Goal: Navigation & Orientation: Find specific page/section

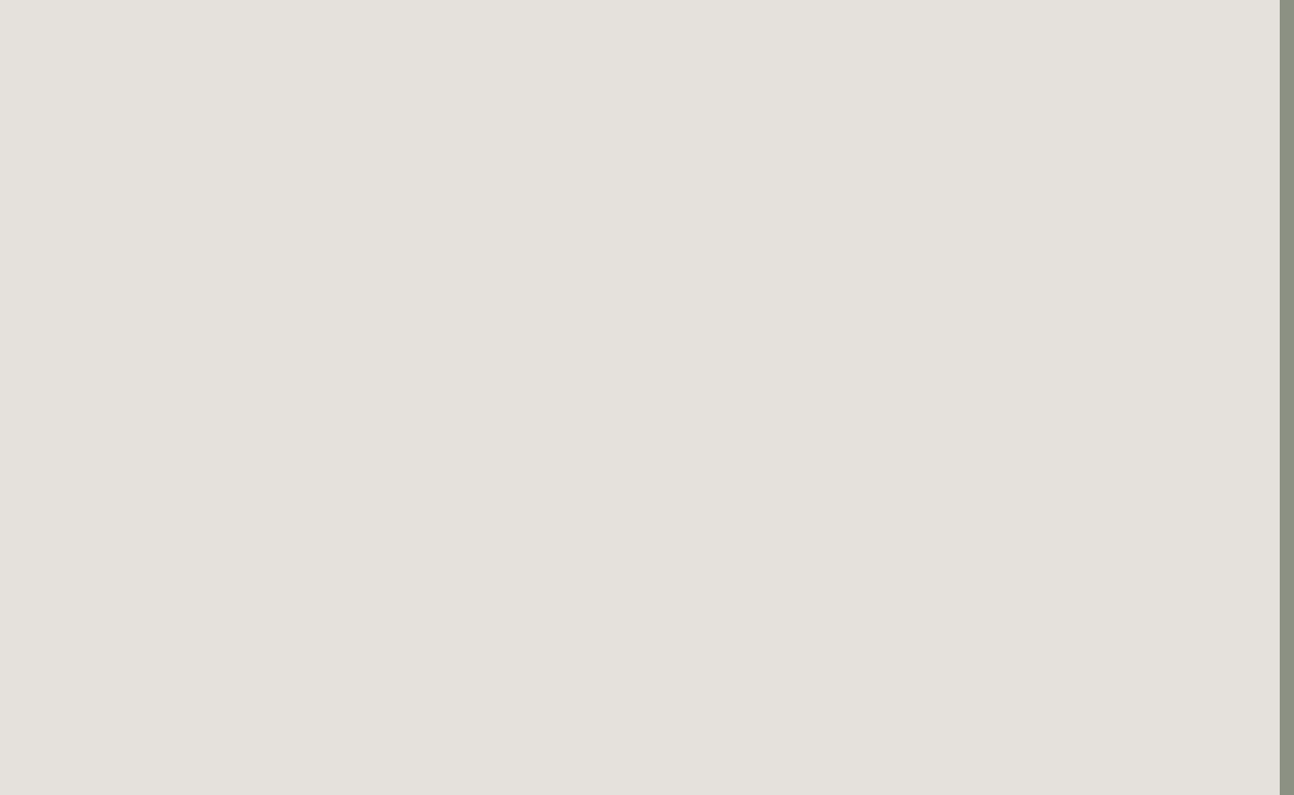
scroll to position [97, 14]
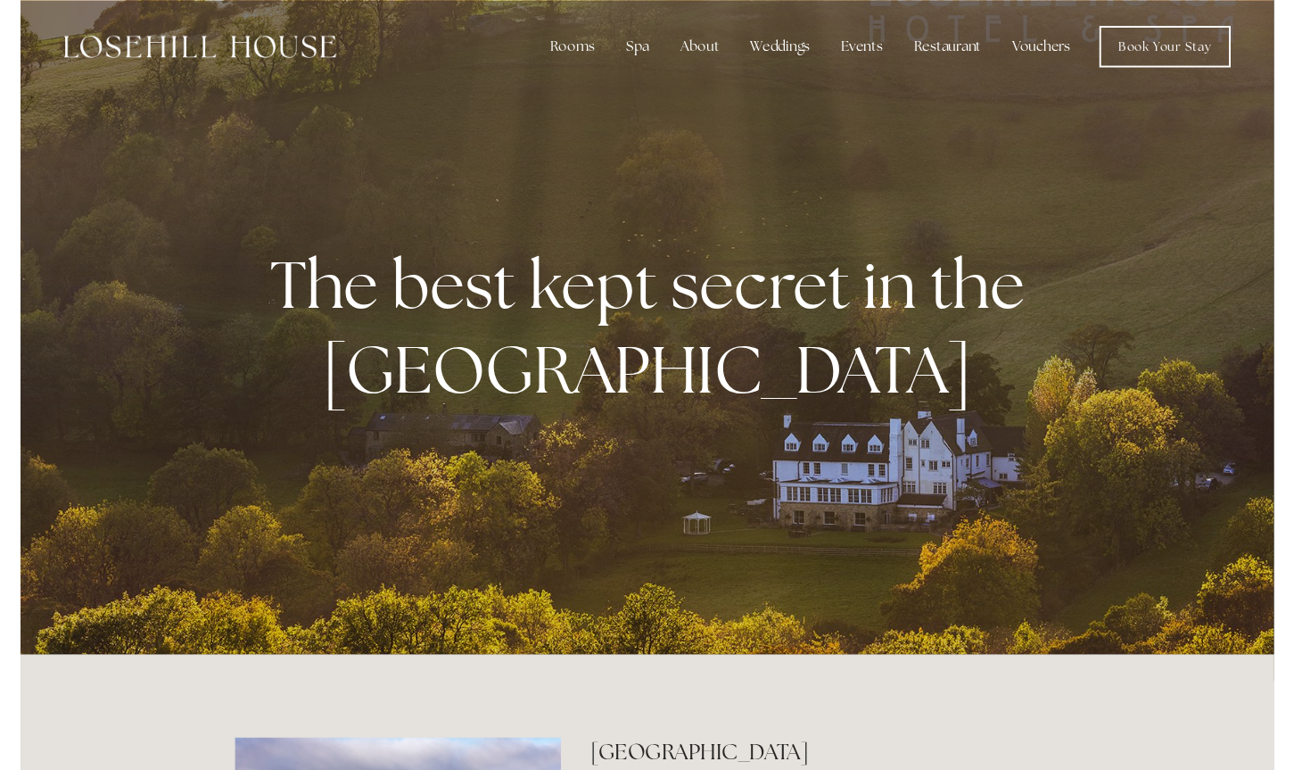
scroll to position [1, 0]
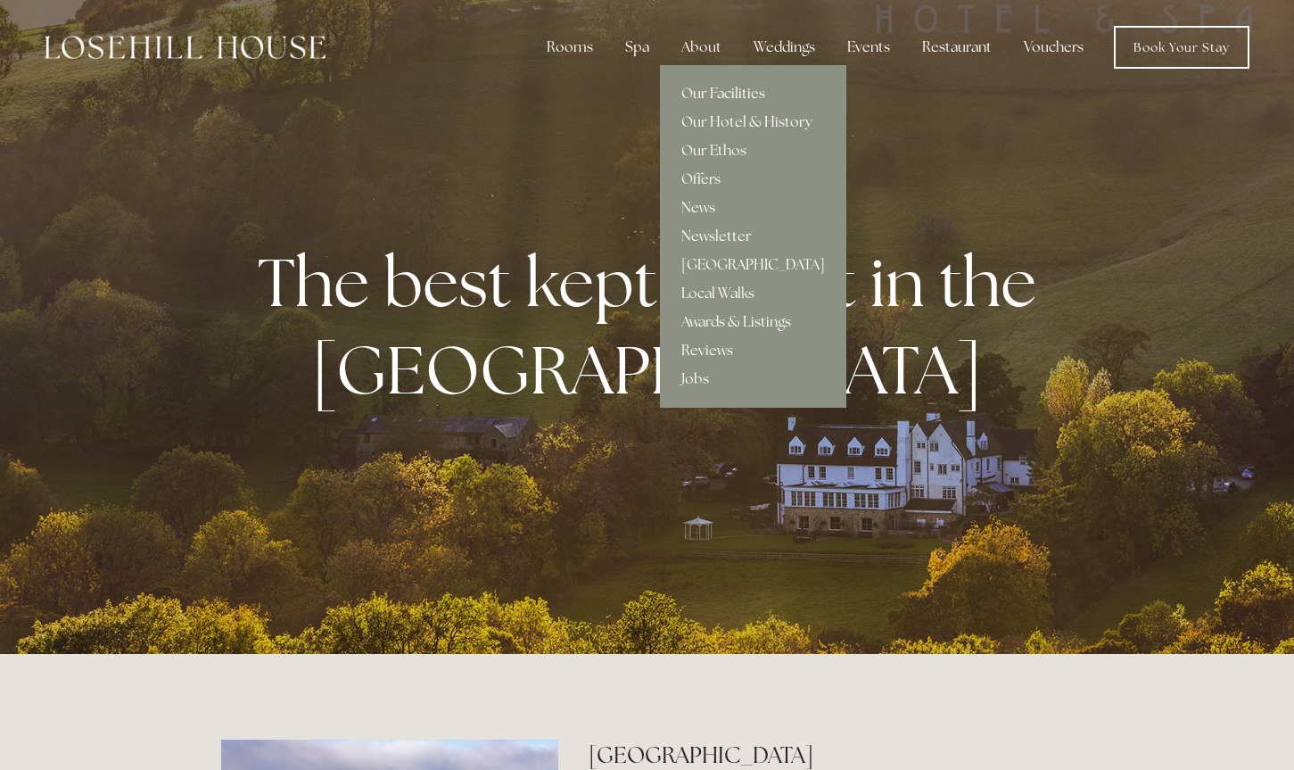
click at [724, 89] on link "Our Facilities" at bounding box center [753, 93] width 186 height 29
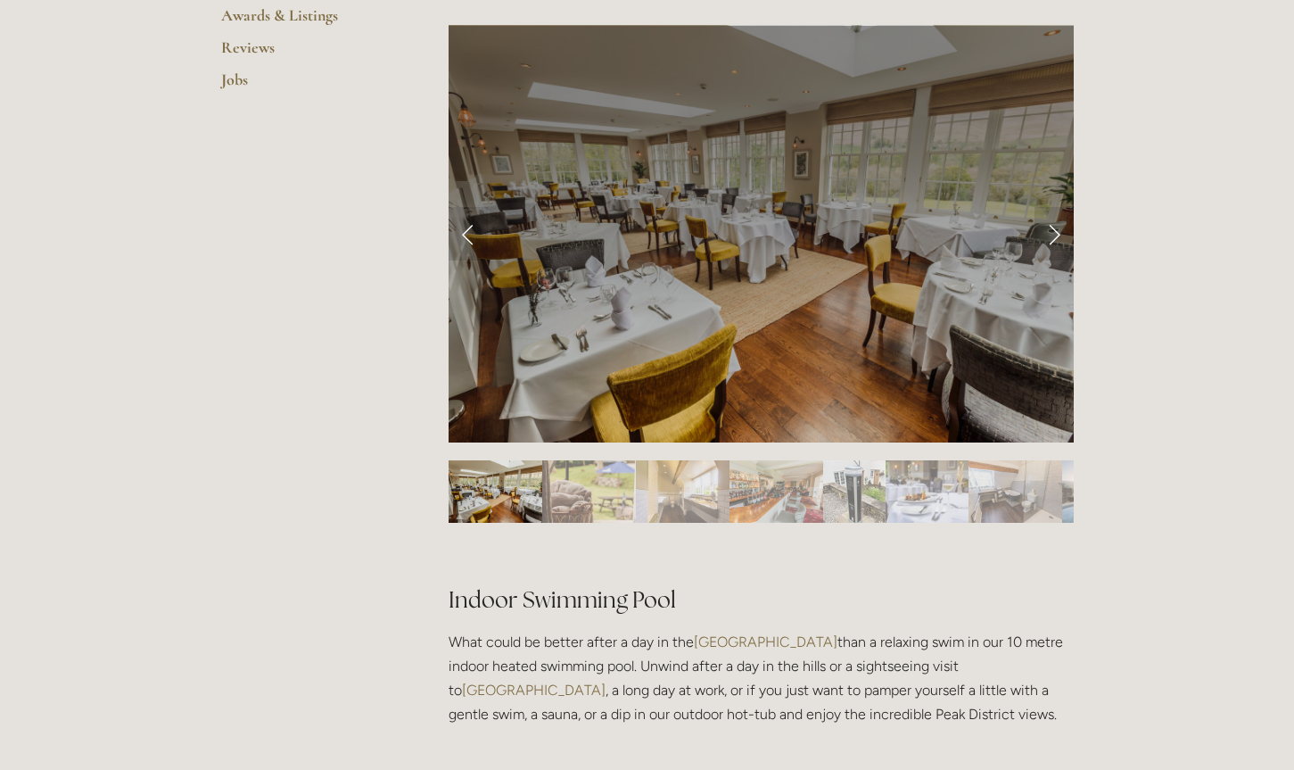
scroll to position [746, 0]
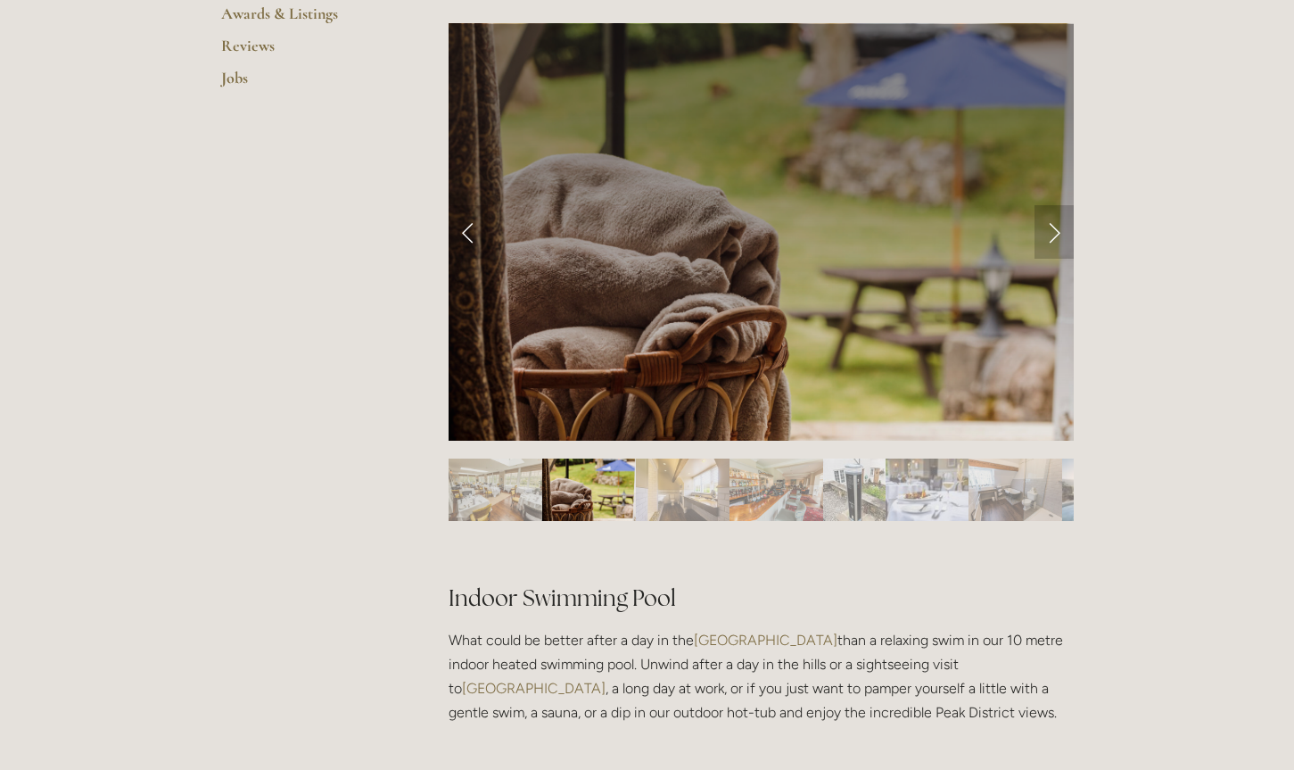
click at [1050, 230] on link "Next Slide" at bounding box center [1053, 232] width 39 height 54
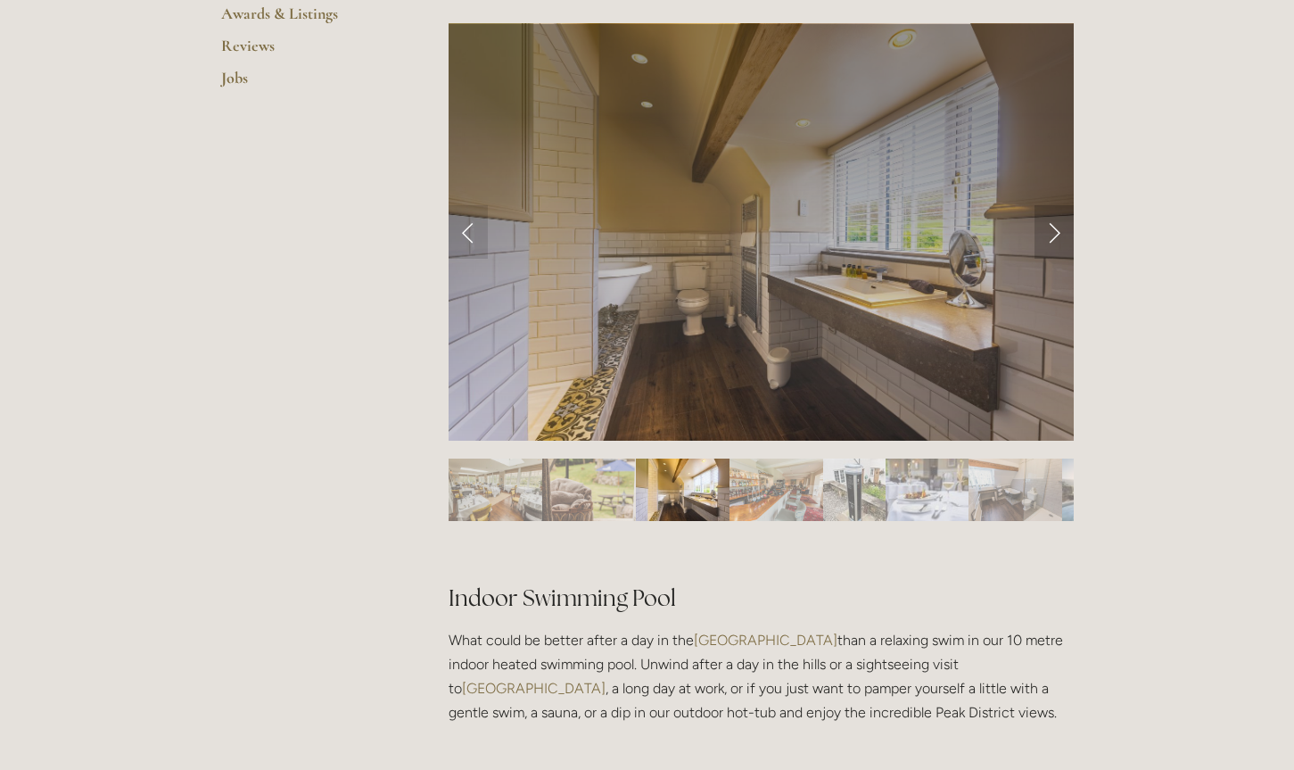
click at [1050, 230] on link "Next Slide" at bounding box center [1053, 232] width 39 height 54
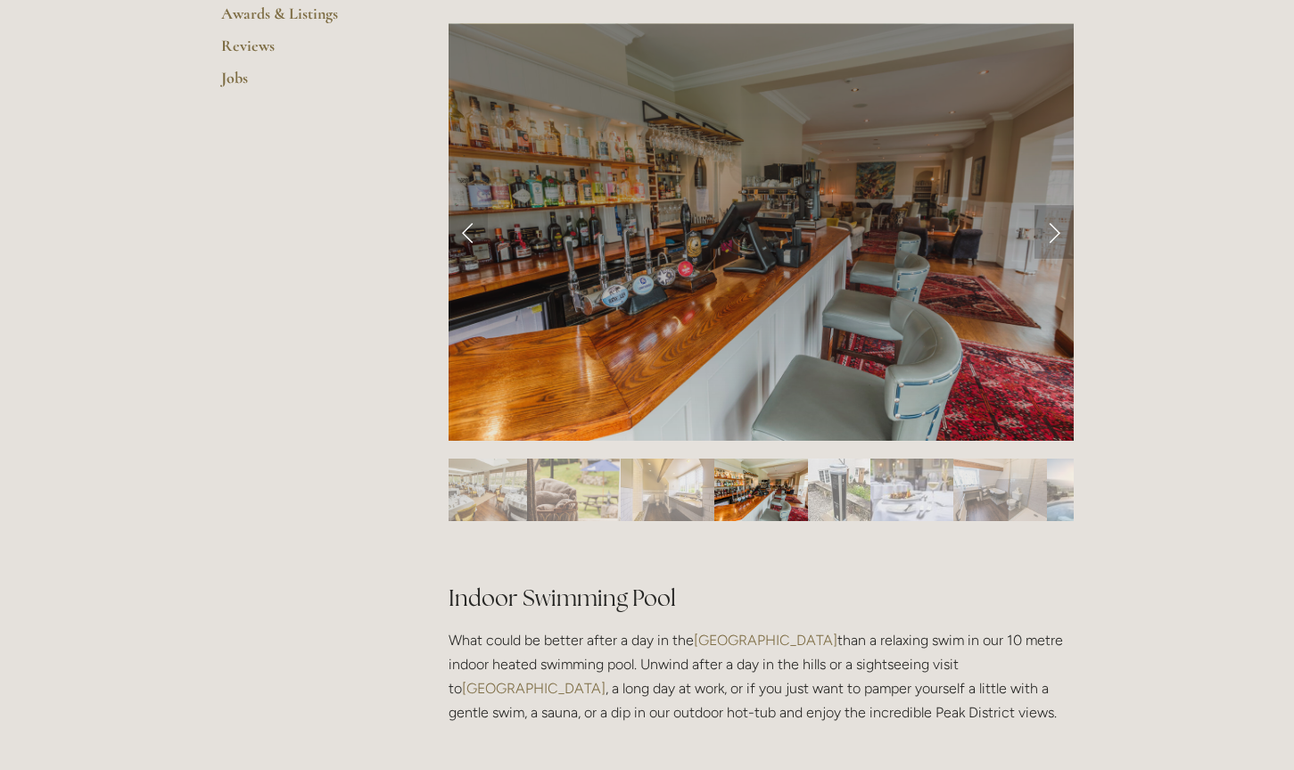
click at [1050, 230] on link "Next Slide" at bounding box center [1053, 232] width 39 height 54
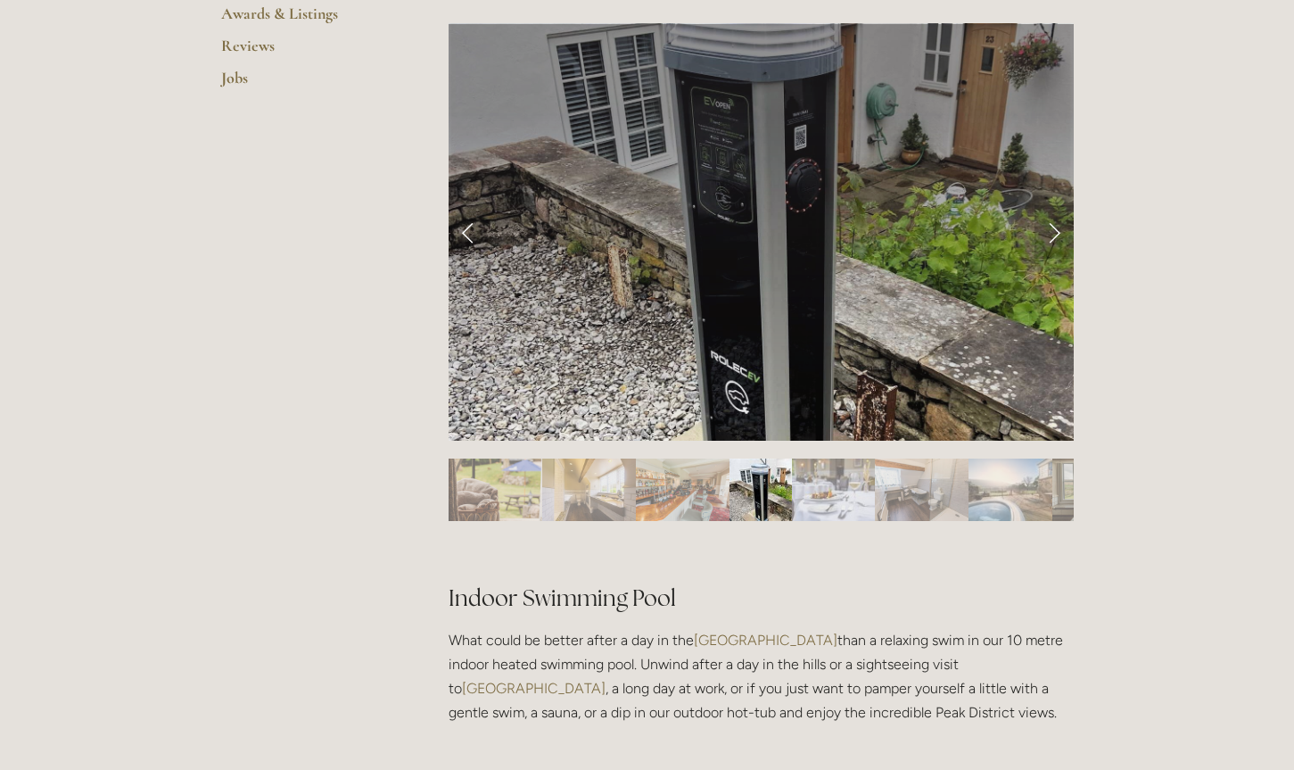
click at [1050, 230] on link "Next Slide" at bounding box center [1053, 232] width 39 height 54
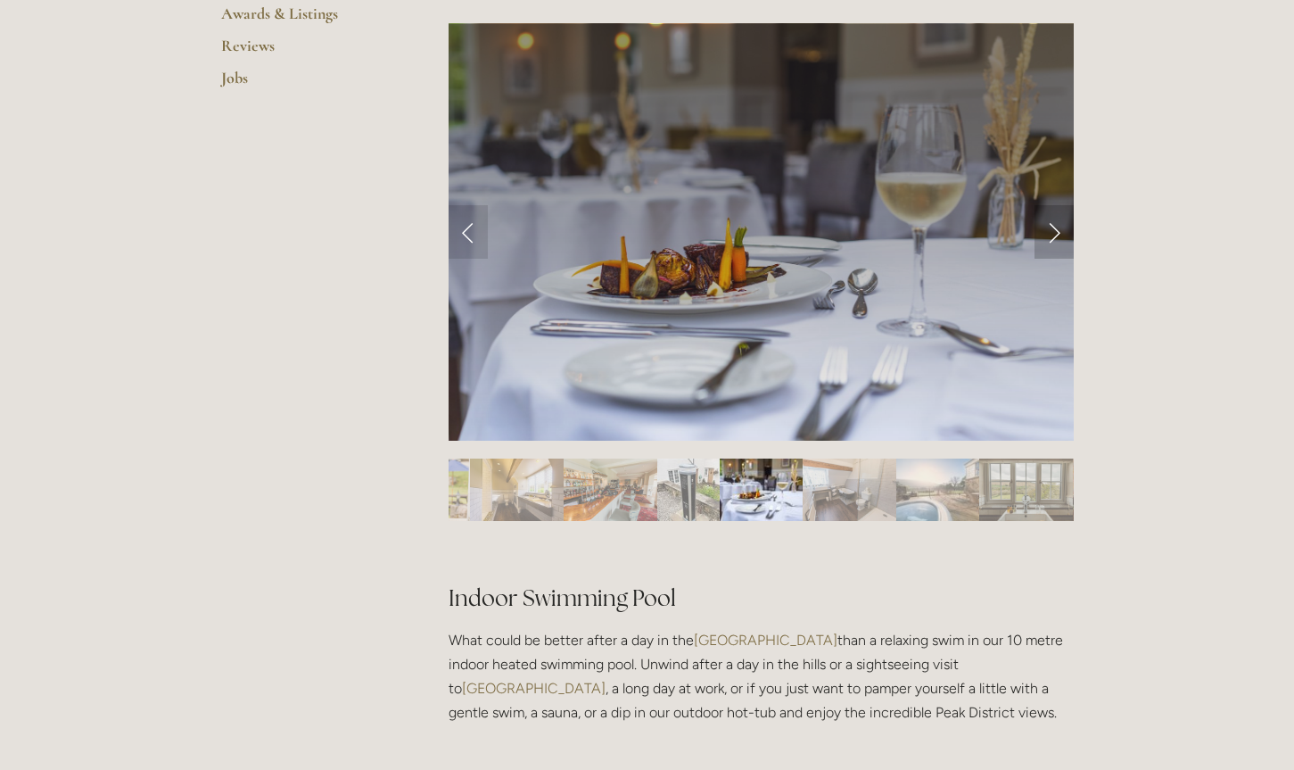
click at [1050, 230] on link "Next Slide" at bounding box center [1053, 232] width 39 height 54
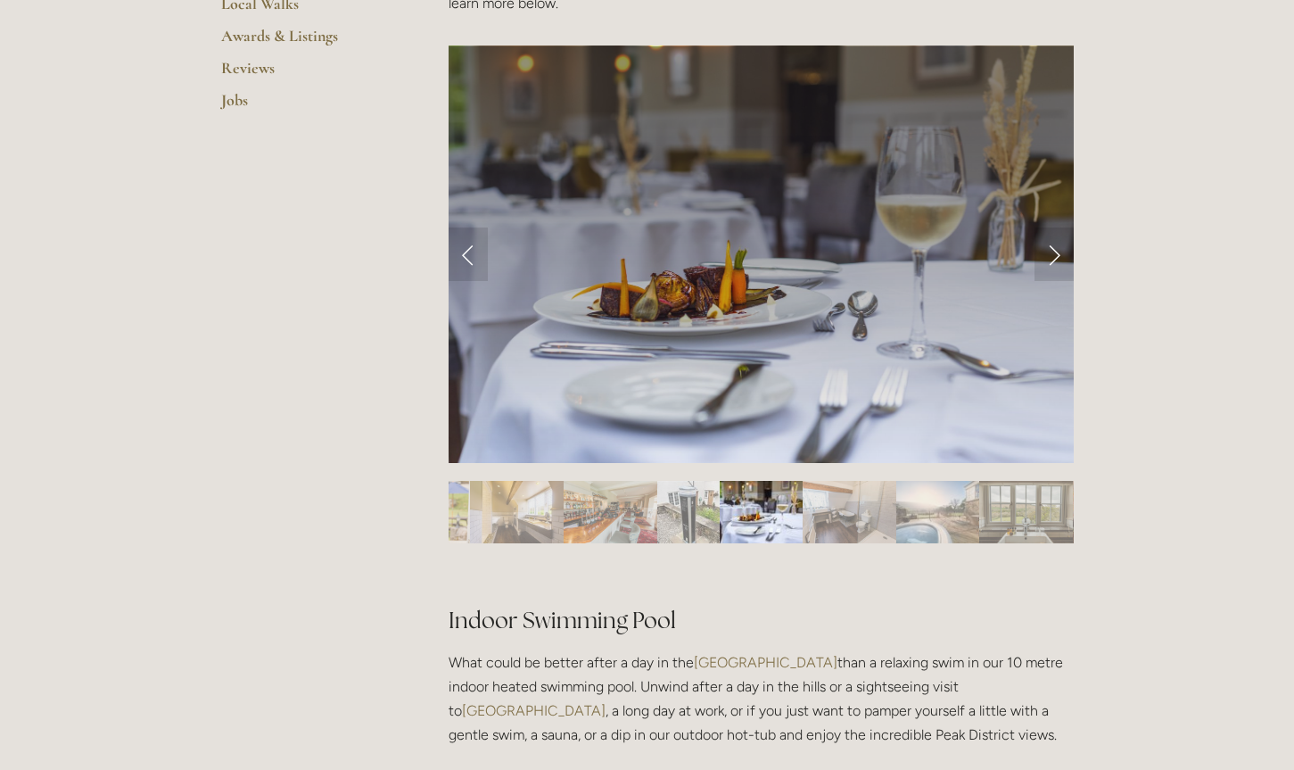
scroll to position [724, 0]
click at [1058, 258] on link "Next Slide" at bounding box center [1053, 254] width 39 height 54
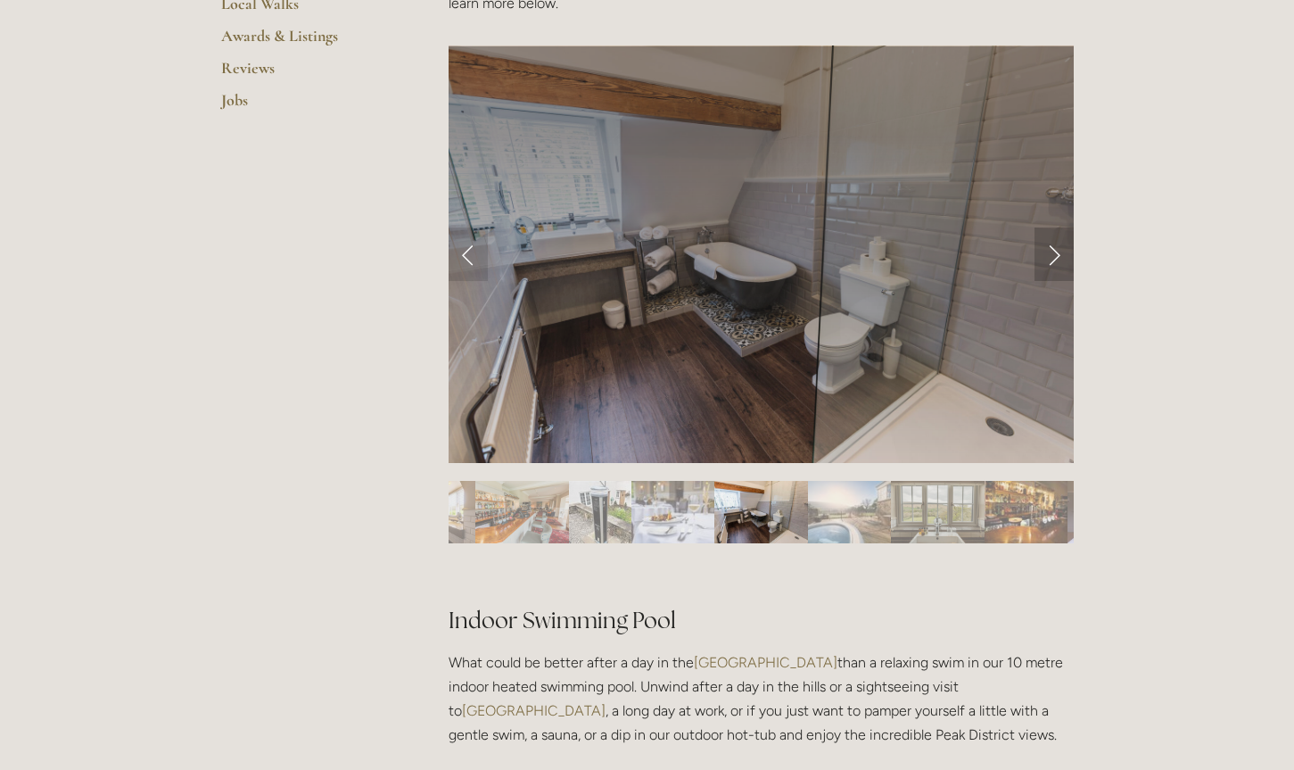
click at [1058, 258] on link "Next Slide" at bounding box center [1053, 254] width 39 height 54
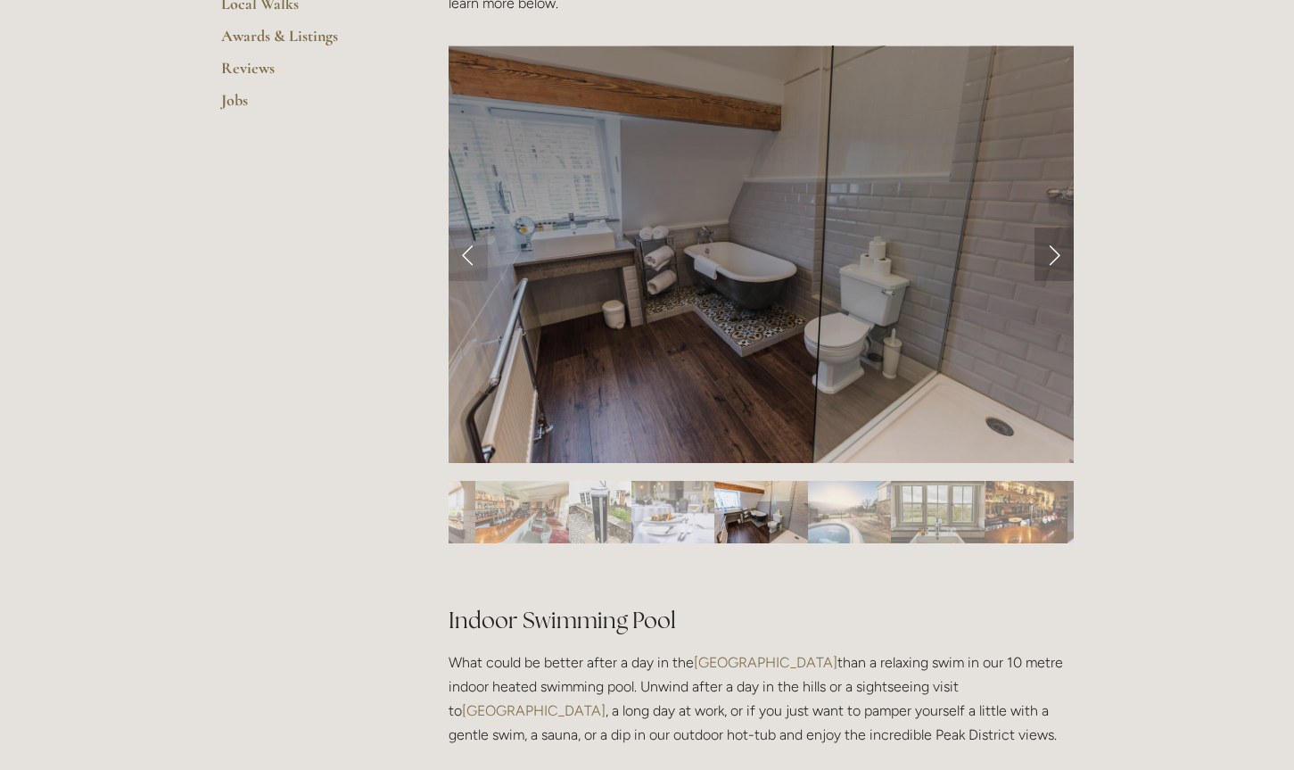
click at [1054, 256] on link "Next Slide" at bounding box center [1053, 254] width 39 height 54
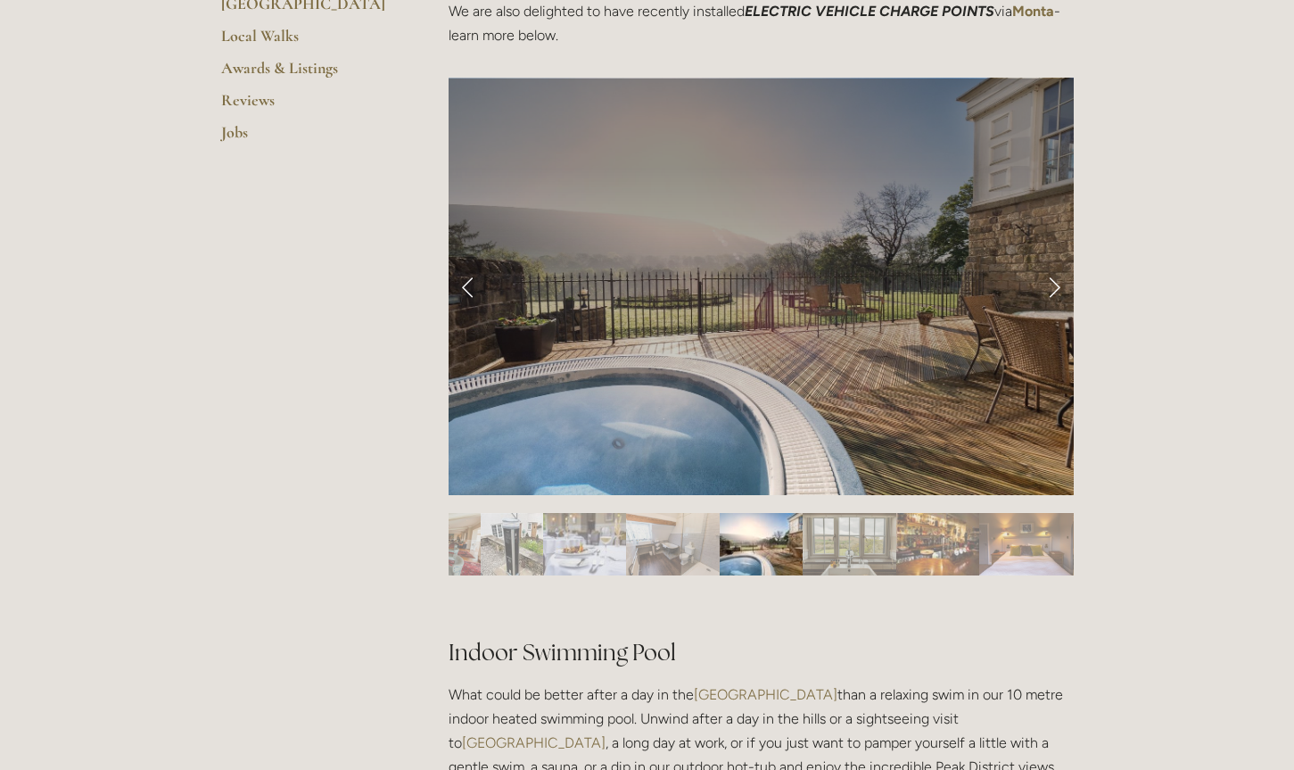
scroll to position [687, 0]
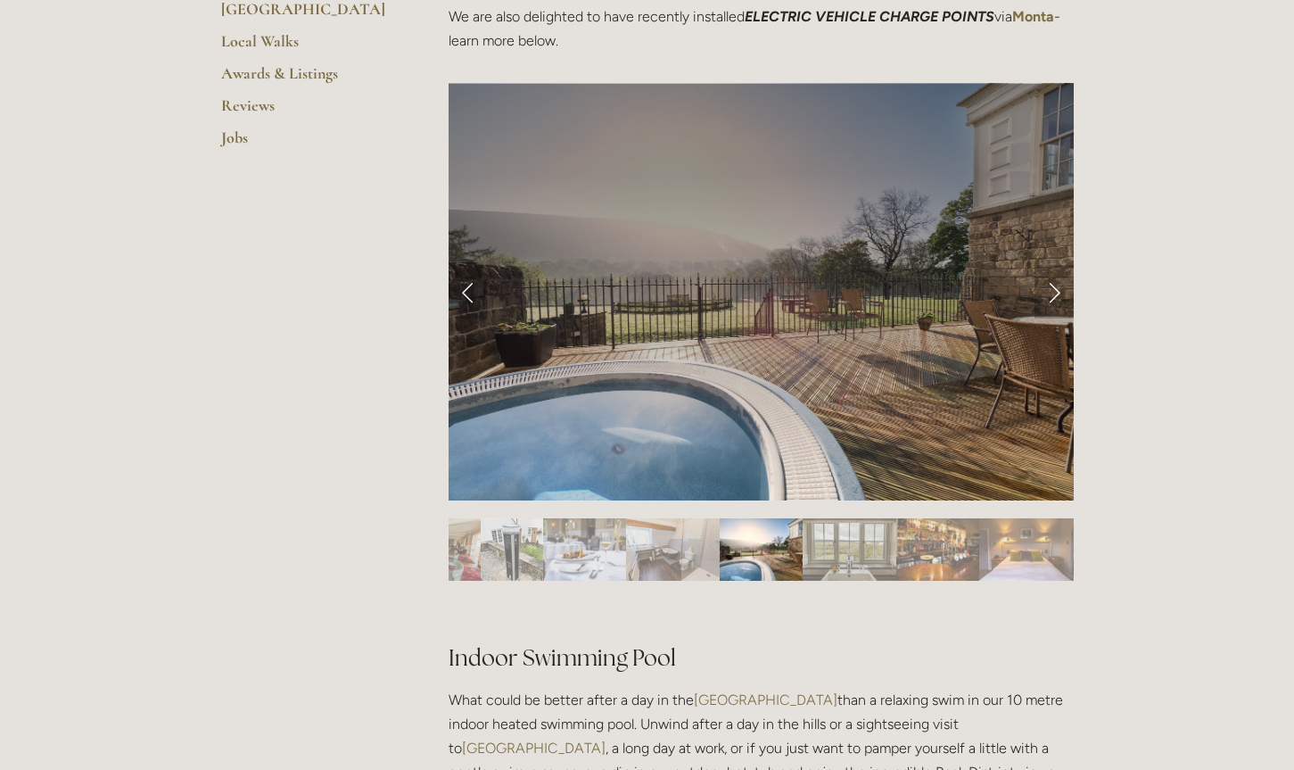
click at [1048, 287] on link "Next Slide" at bounding box center [1053, 292] width 39 height 54
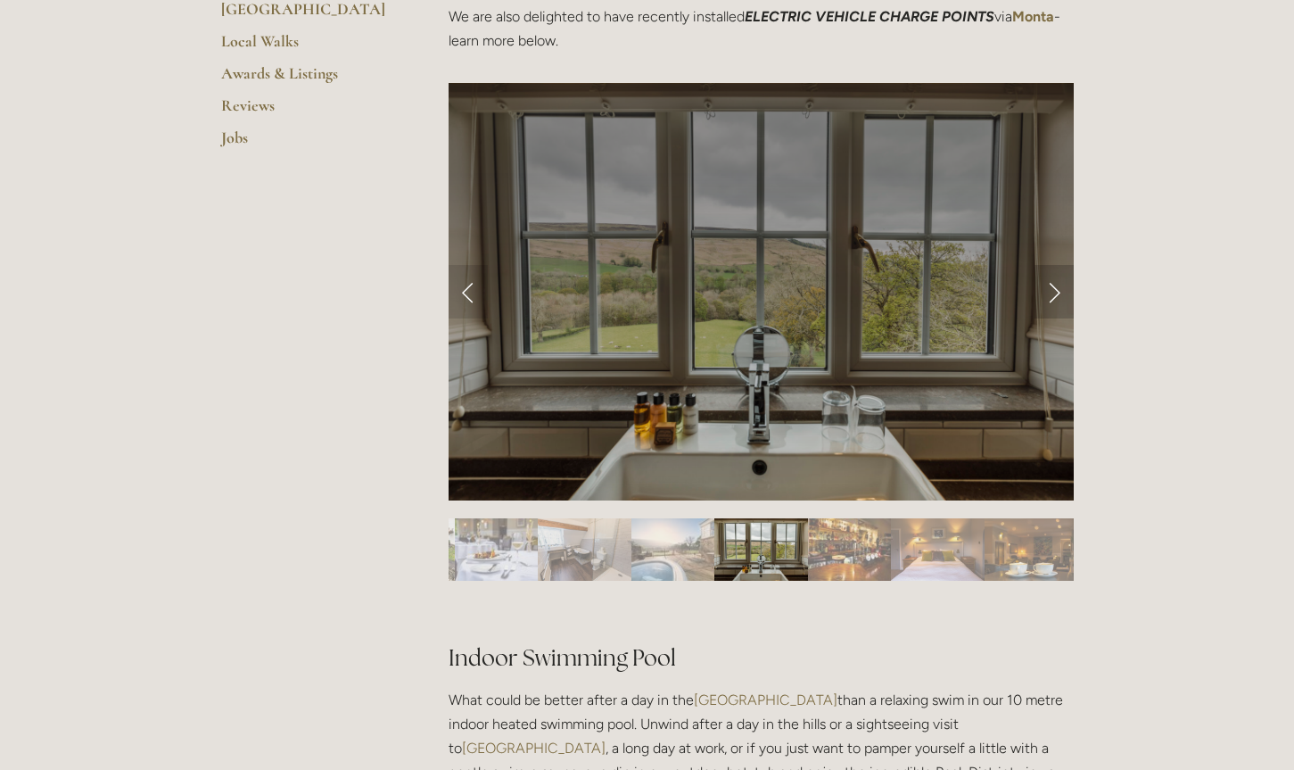
click at [1048, 287] on link "Next Slide" at bounding box center [1053, 292] width 39 height 54
click at [1051, 287] on link "Next Slide" at bounding box center [1053, 292] width 39 height 54
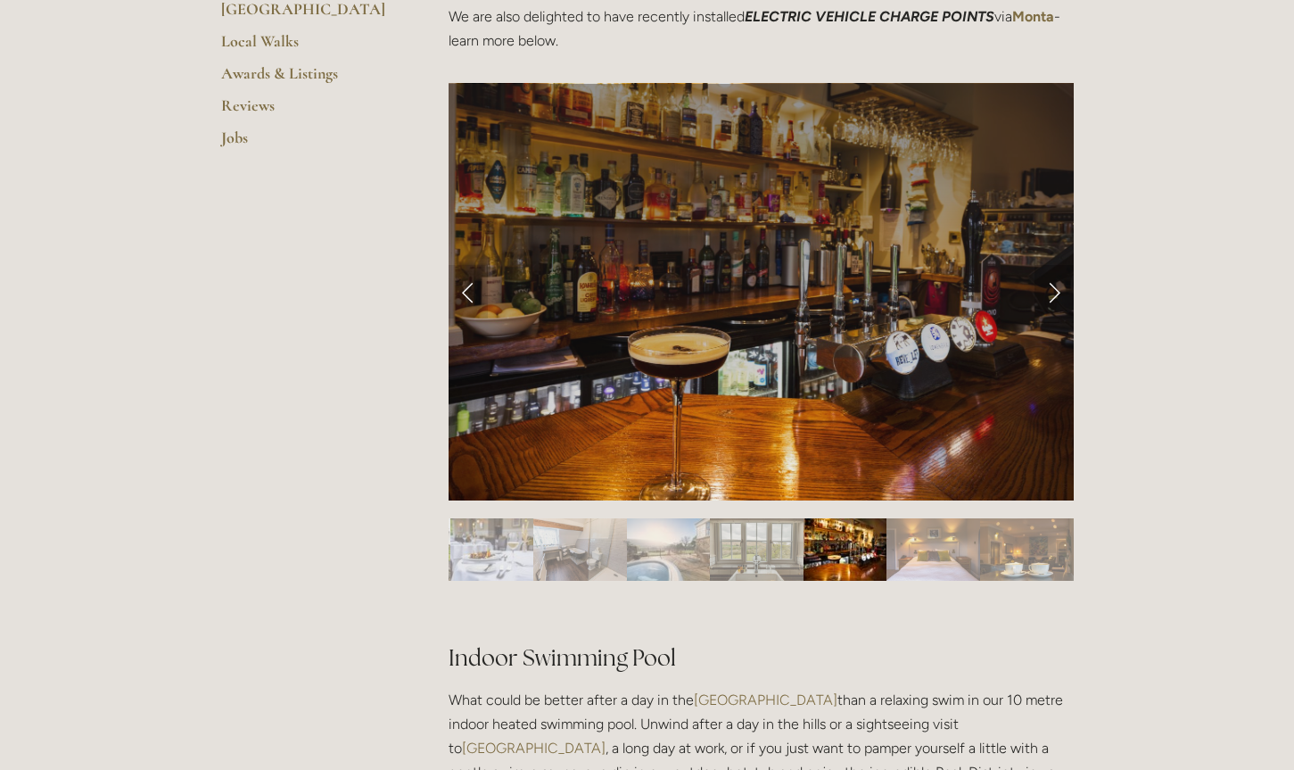
click at [1051, 287] on link "Next Slide" at bounding box center [1053, 292] width 39 height 54
click at [1055, 286] on link "Next Slide" at bounding box center [1053, 292] width 39 height 54
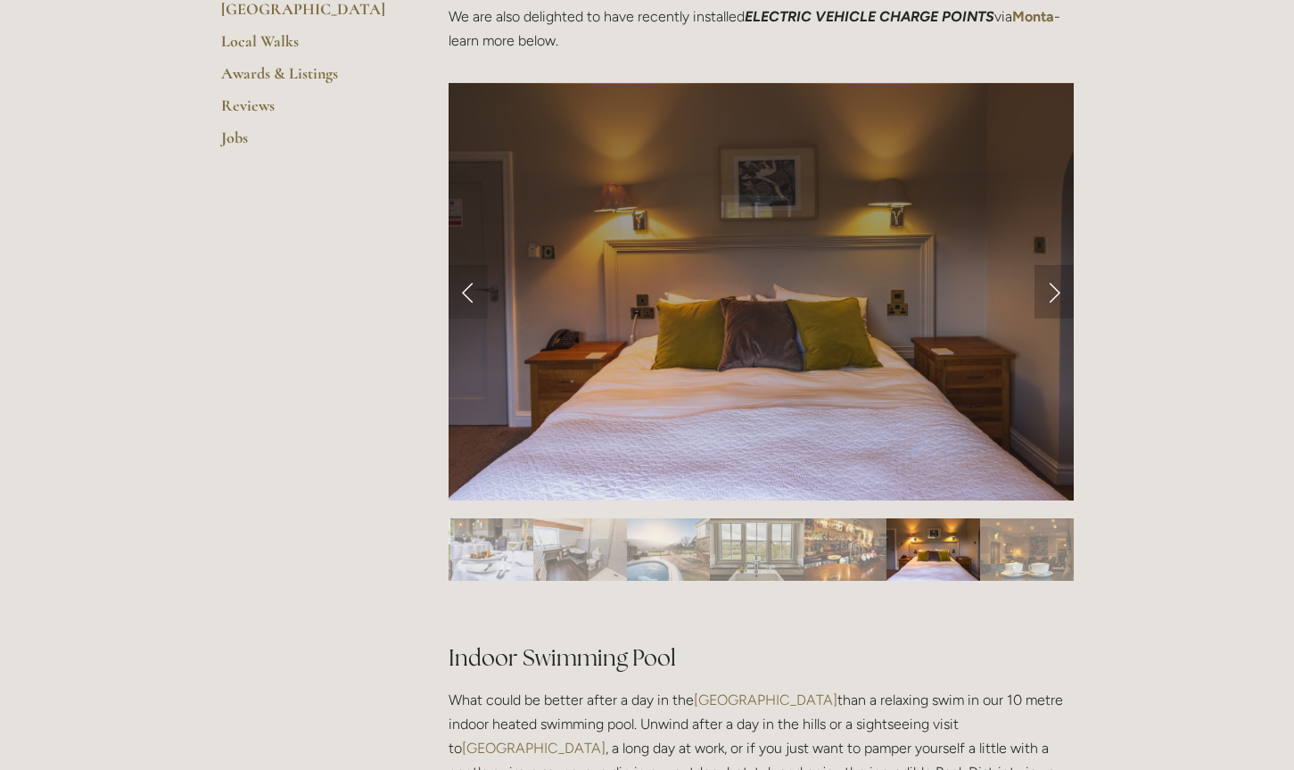
click at [1055, 286] on link "Next Slide" at bounding box center [1053, 292] width 39 height 54
